Goal: Task Accomplishment & Management: Manage account settings

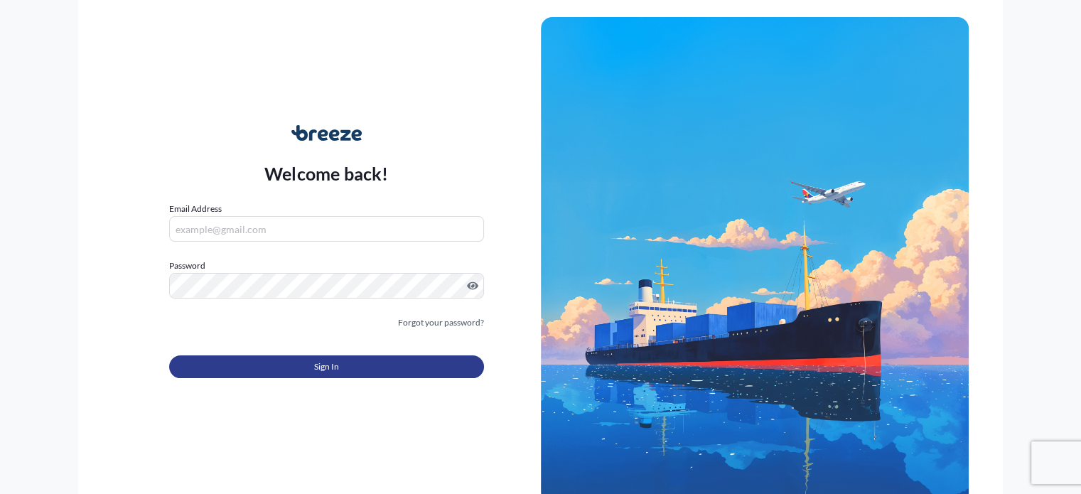
type input "[EMAIL_ADDRESS][DOMAIN_NAME]"
click at [372, 364] on button "Sign In" at bounding box center [326, 366] width 314 height 23
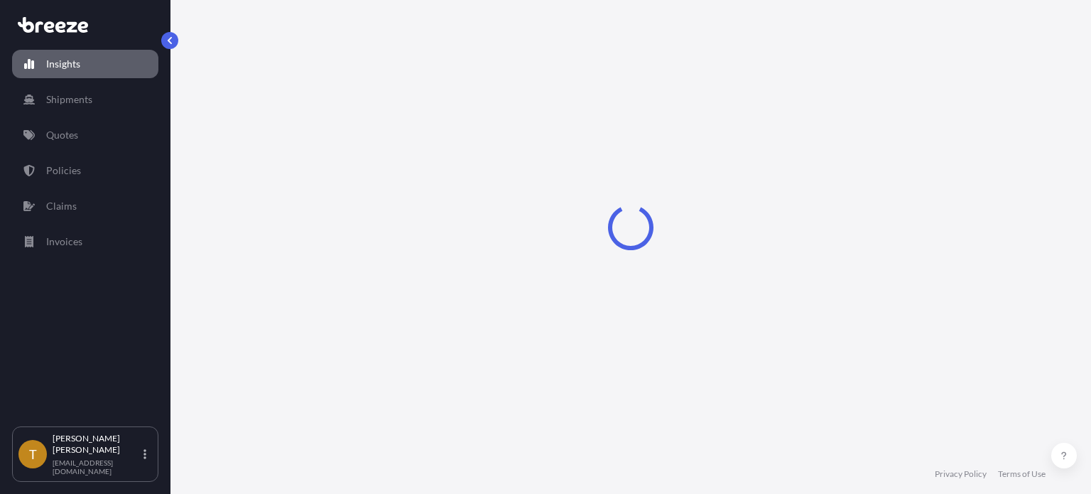
select select "2025"
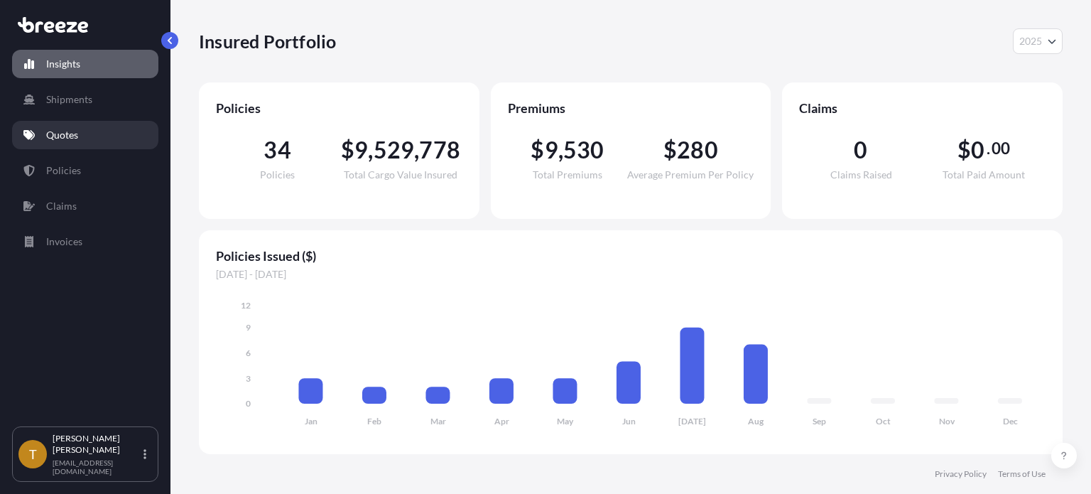
click at [87, 134] on link "Quotes" at bounding box center [85, 135] width 146 height 28
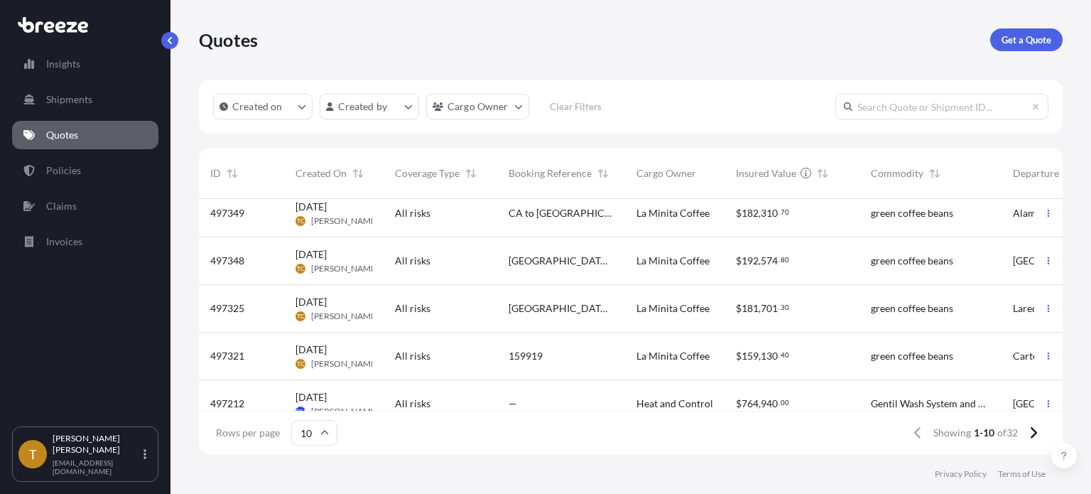
scroll to position [142, 0]
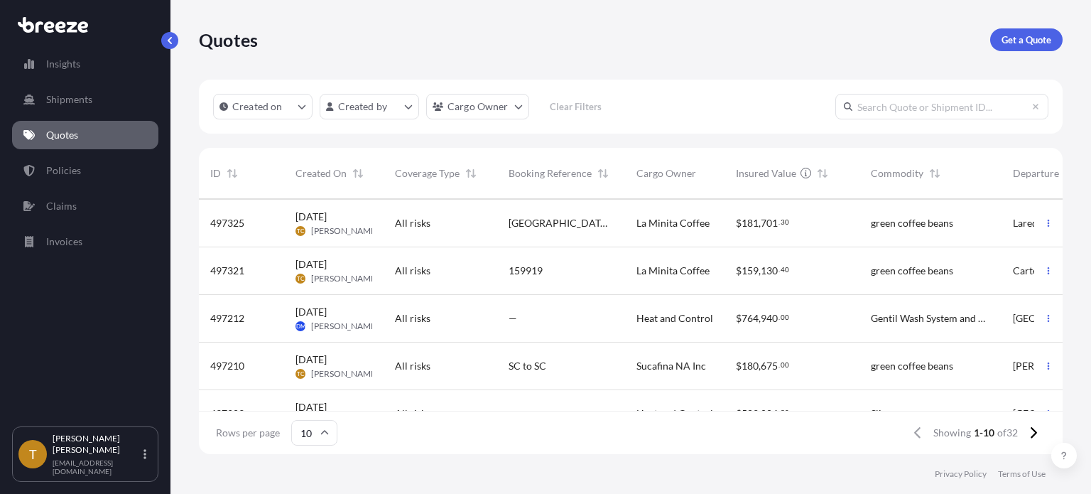
click at [242, 259] on div "497321" at bounding box center [241, 271] width 85 height 48
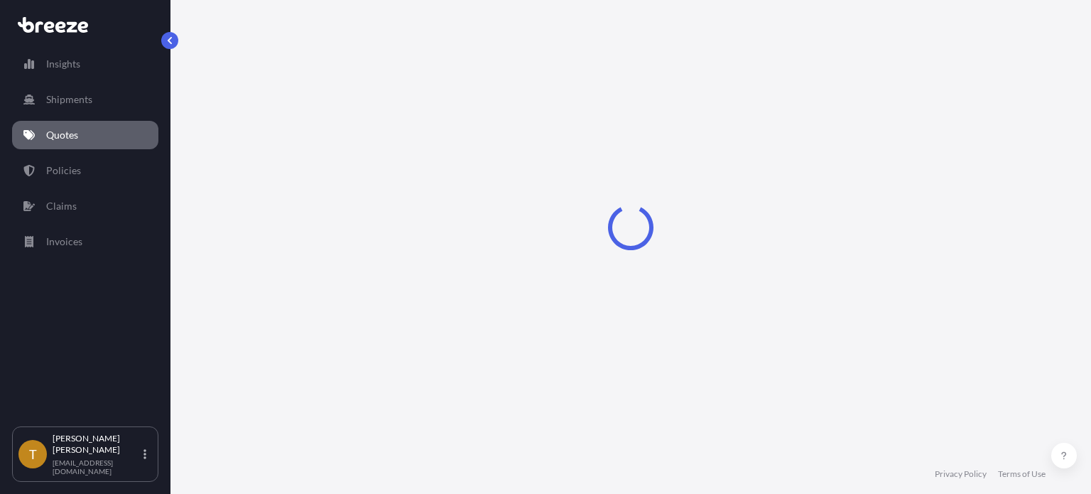
select select "Road"
select select "2"
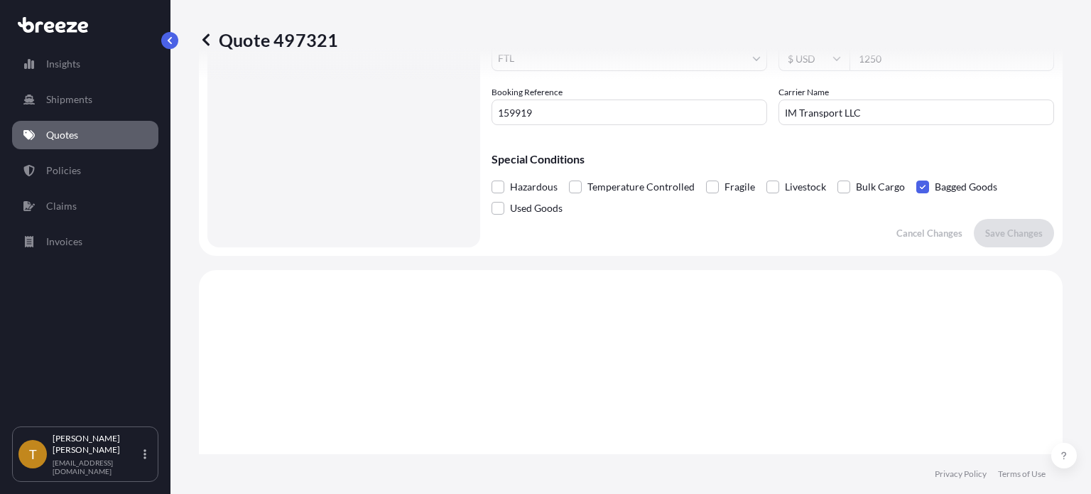
scroll to position [122, 0]
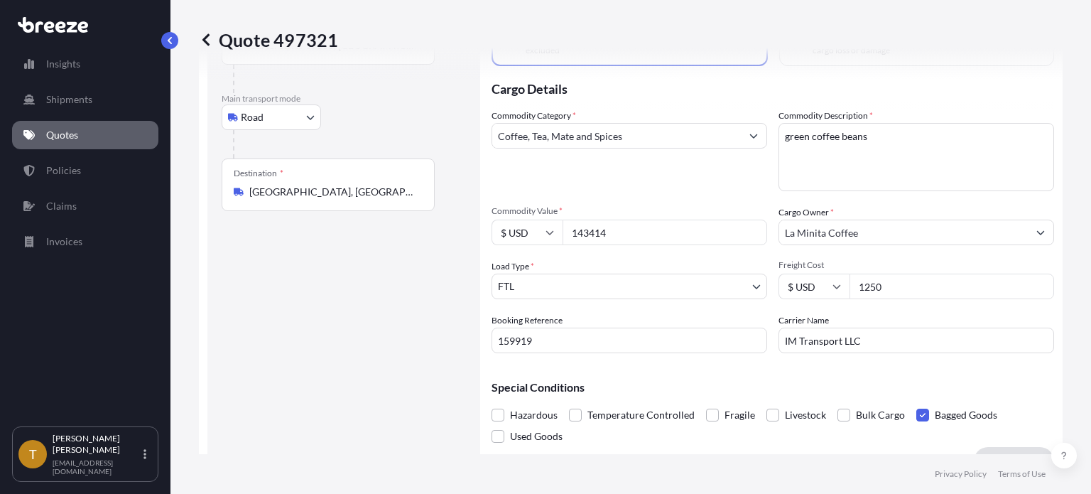
click at [608, 236] on input "143414" at bounding box center [665, 233] width 205 height 26
type input "143414.00"
click at [995, 448] on button "Save Changes" at bounding box center [1014, 461] width 80 height 28
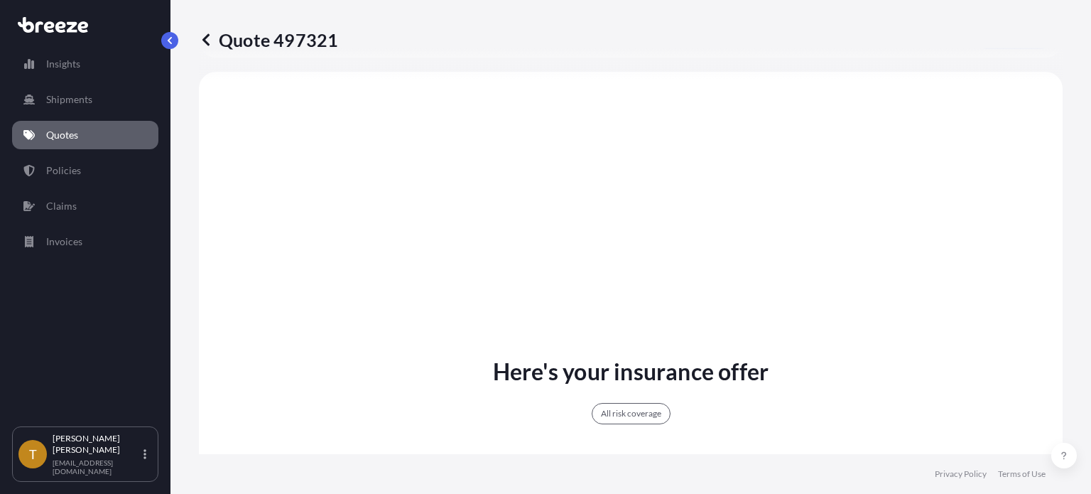
select select "Road"
select select "2"
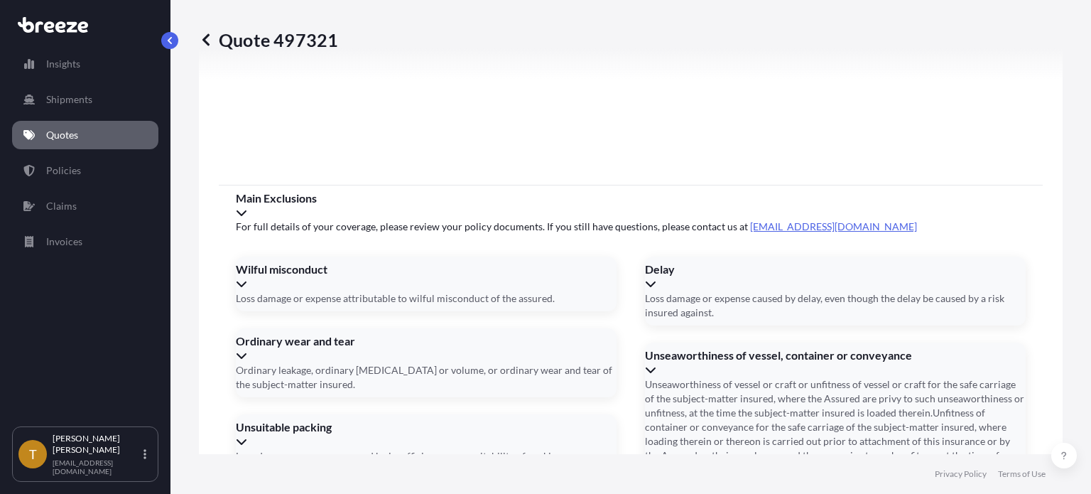
scroll to position [2117, 0]
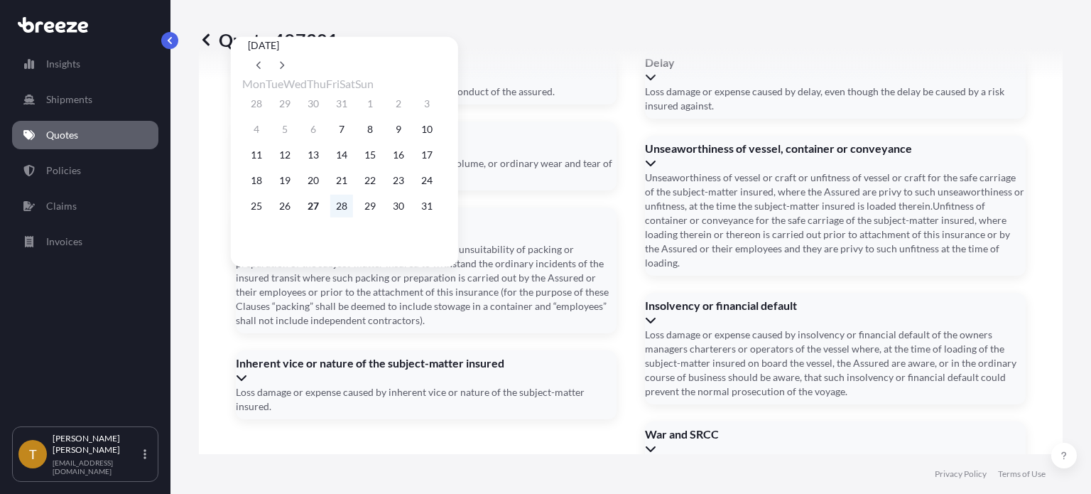
click at [353, 215] on button "28" at bounding box center [341, 206] width 23 height 23
type input "[DATE]"
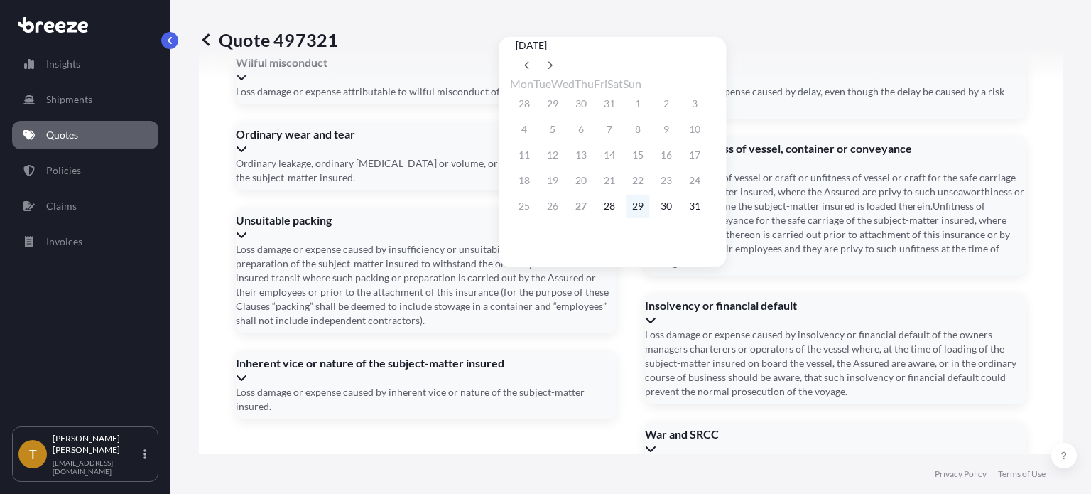
click at [649, 214] on button "29" at bounding box center [638, 206] width 23 height 23
type input "[DATE]"
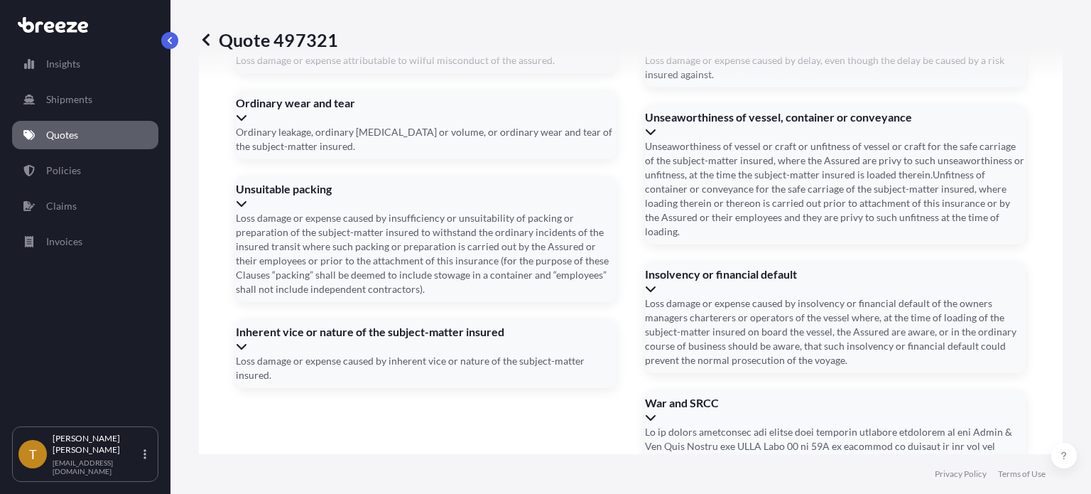
scroll to position [2149, 0]
type input "51847"
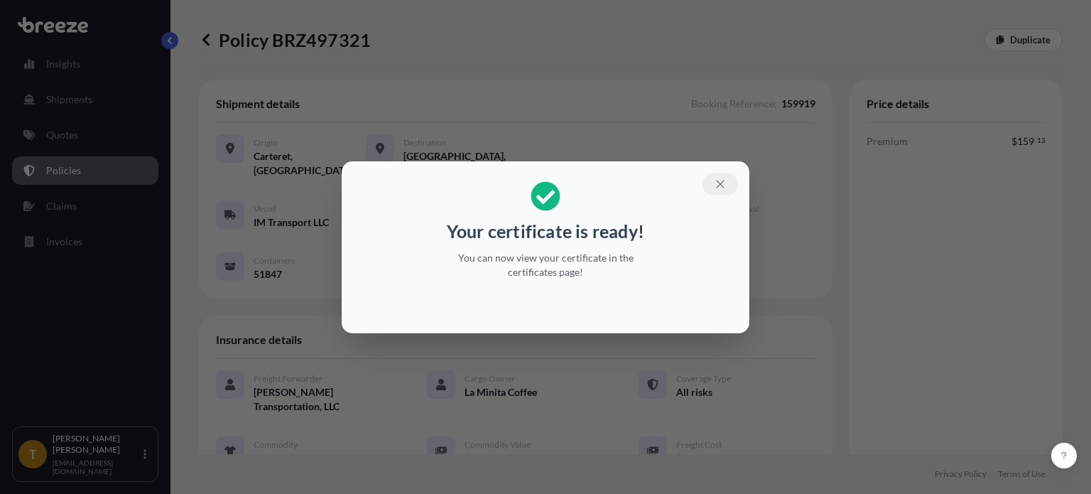
click at [726, 179] on icon "button" at bounding box center [720, 184] width 13 height 13
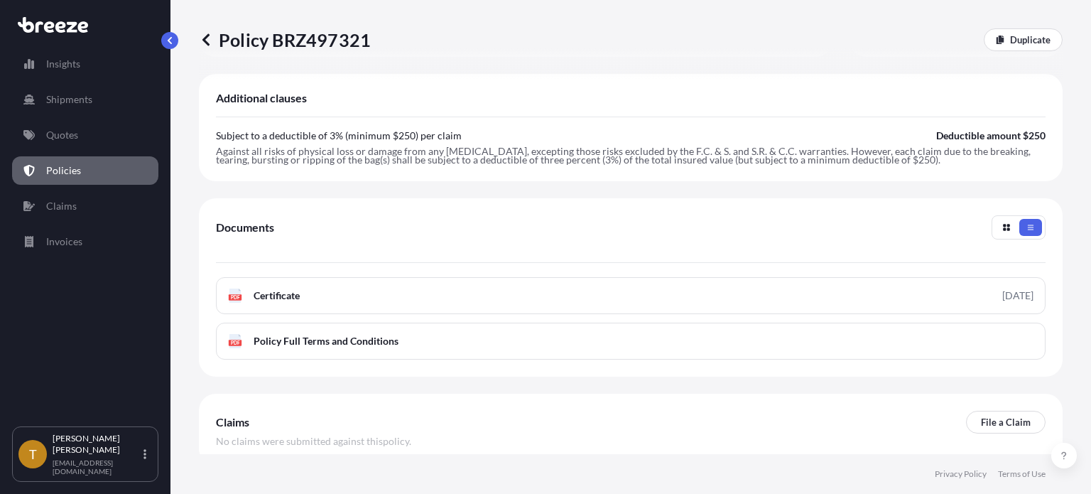
scroll to position [535, 0]
